Goal: Task Accomplishment & Management: Use online tool/utility

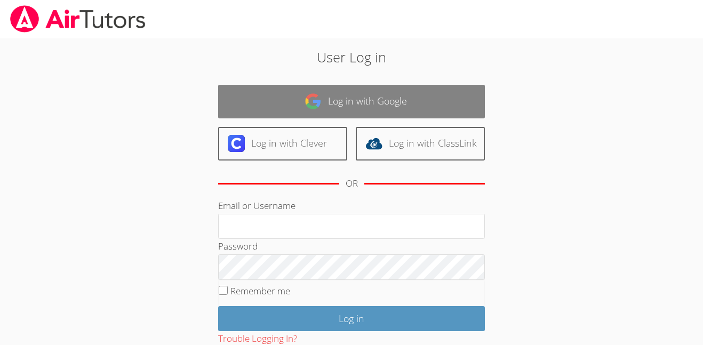
click at [404, 114] on link "Log in with Google" at bounding box center [351, 102] width 267 height 34
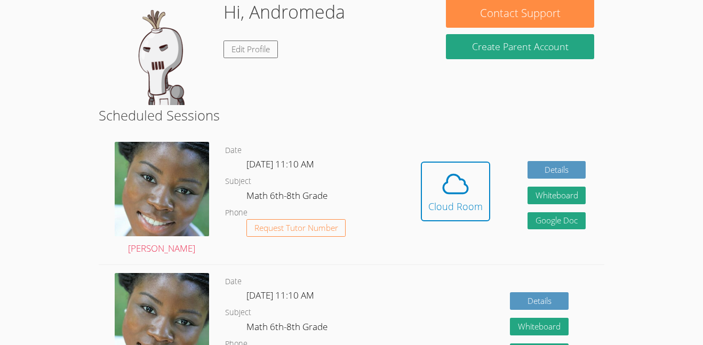
scroll to position [178, 0]
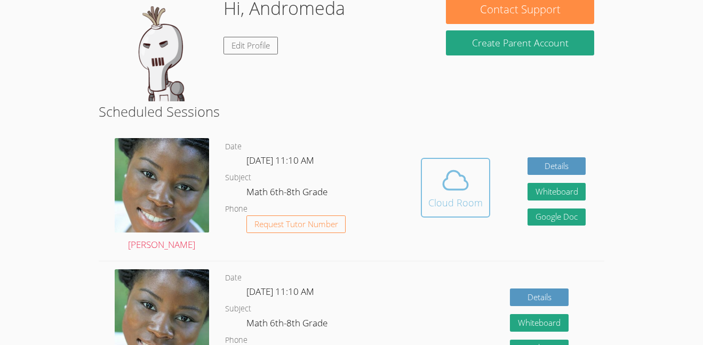
click at [470, 211] on button "Cloud Room" at bounding box center [455, 188] width 69 height 60
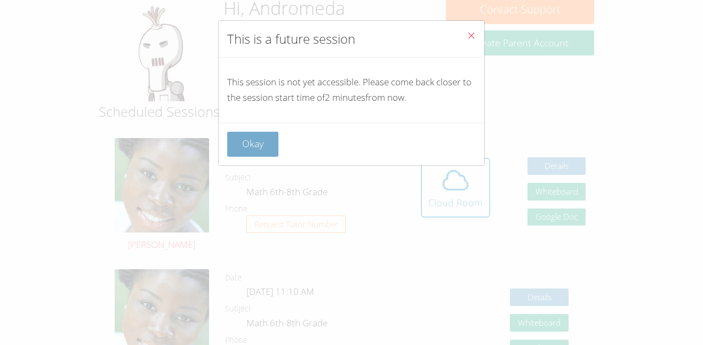
click at [245, 147] on button "Okay" at bounding box center [252, 144] width 51 height 25
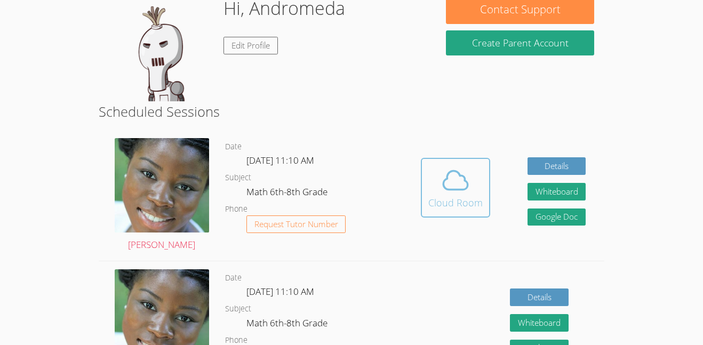
click at [428, 208] on div "Cloud Room" at bounding box center [455, 202] width 54 height 15
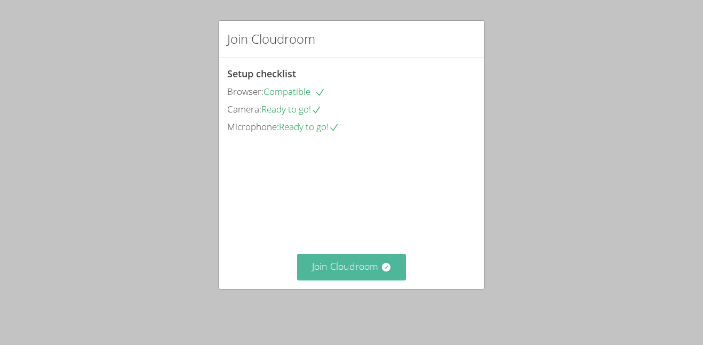
click at [394, 265] on button "Join Cloudroom" at bounding box center [351, 267] width 109 height 26
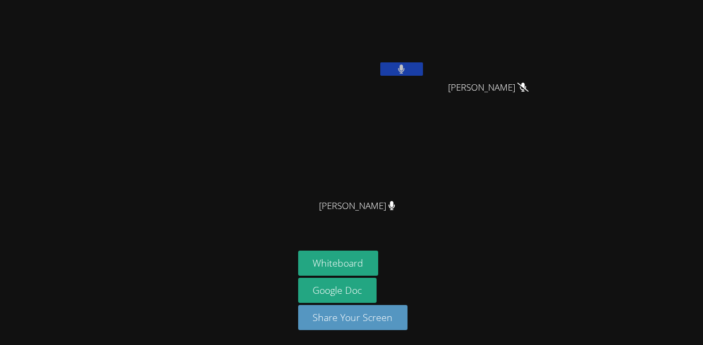
click at [413, 74] on button at bounding box center [401, 68] width 43 height 13
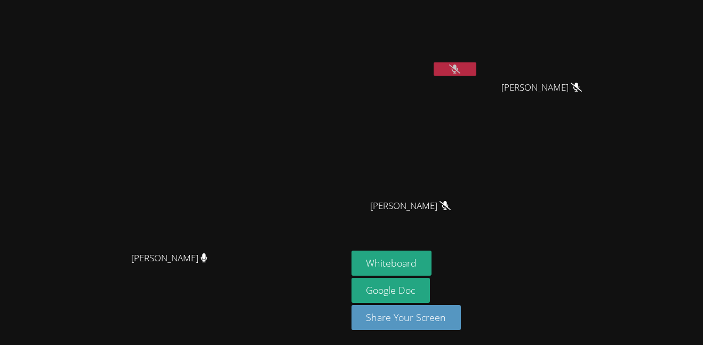
click at [476, 68] on button at bounding box center [454, 68] width 43 height 13
click at [432, 259] on button "Whiteboard" at bounding box center [391, 263] width 80 height 25
click at [476, 72] on button at bounding box center [454, 68] width 43 height 13
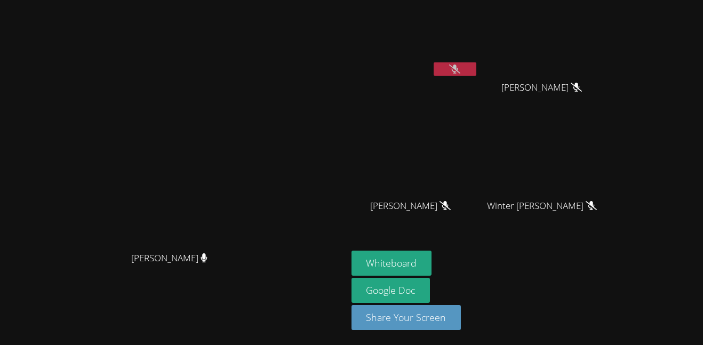
click at [476, 66] on button at bounding box center [454, 68] width 43 height 13
click at [460, 66] on icon at bounding box center [454, 69] width 11 height 9
click at [476, 68] on button at bounding box center [454, 68] width 43 height 13
click at [476, 72] on button at bounding box center [454, 68] width 43 height 13
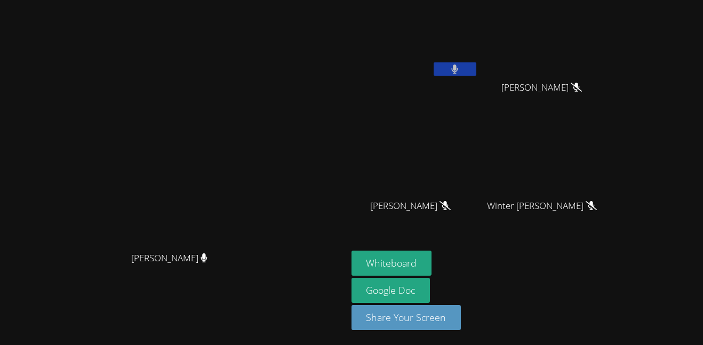
click at [476, 71] on button at bounding box center [454, 68] width 43 height 13
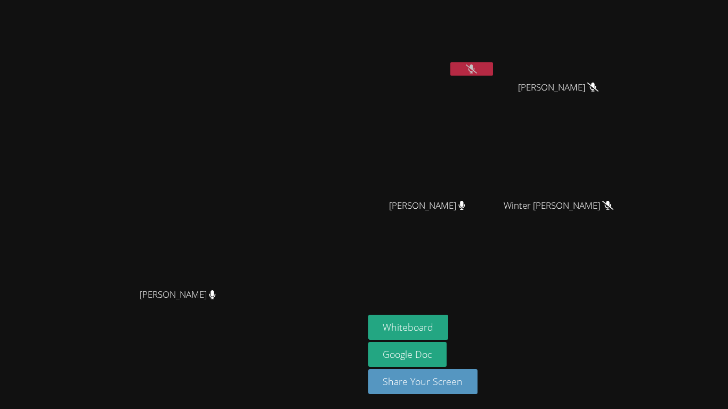
click at [493, 73] on button at bounding box center [471, 68] width 43 height 13
click at [475, 65] on icon at bounding box center [471, 69] width 7 height 9
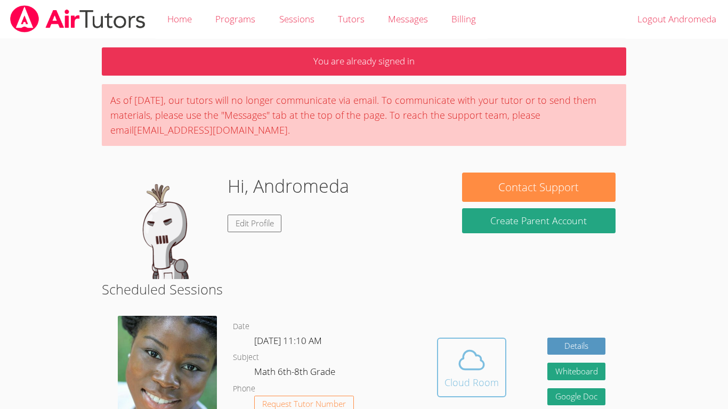
click at [466, 365] on icon at bounding box center [472, 360] width 30 height 30
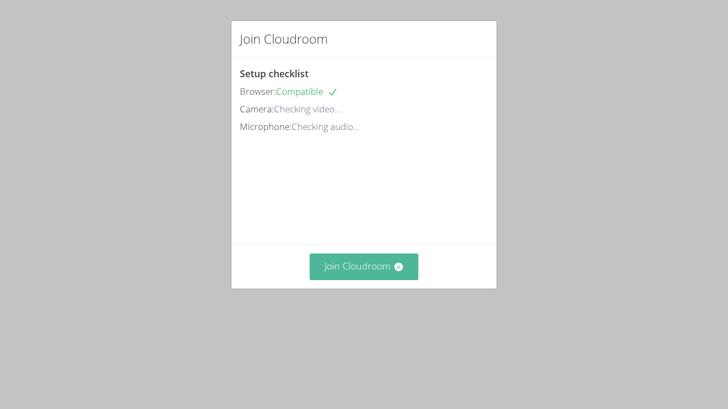
click at [336, 280] on button "Join Cloudroom" at bounding box center [364, 267] width 109 height 26
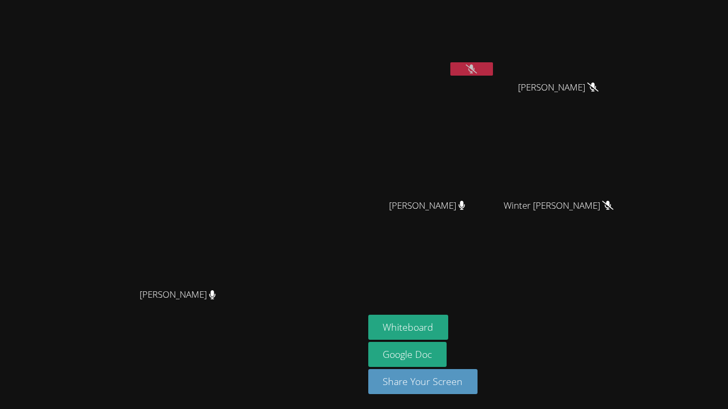
click at [493, 75] on button at bounding box center [471, 68] width 43 height 13
click at [477, 71] on icon at bounding box center [471, 69] width 11 height 9
click at [493, 66] on button at bounding box center [471, 68] width 43 height 13
